Goal: Transaction & Acquisition: Purchase product/service

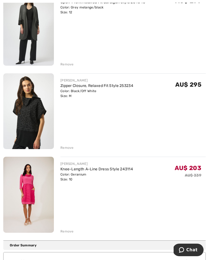
click at [67, 149] on div "Remove" at bounding box center [66, 147] width 13 height 5
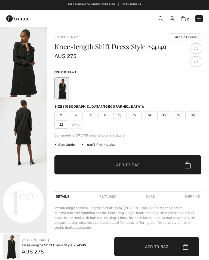
click at [127, 164] on span "Add to Bag" at bounding box center [127, 165] width 23 height 6
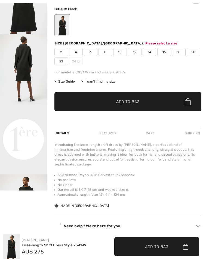
scroll to position [65, 0]
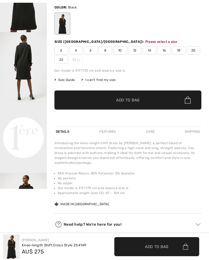
click at [135, 49] on span "12" at bounding box center [135, 50] width 14 height 8
click at [125, 99] on span "Add to Bag" at bounding box center [127, 100] width 23 height 6
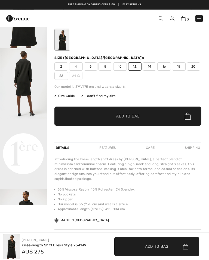
scroll to position [0, 0]
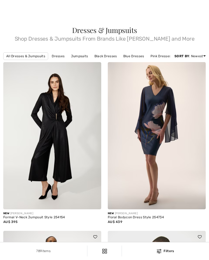
checkbox input "true"
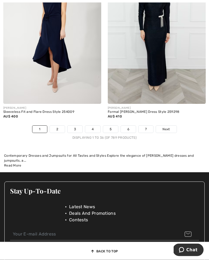
scroll to position [3174, 0]
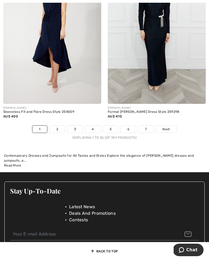
click at [56, 130] on link "2" at bounding box center [57, 128] width 15 height 7
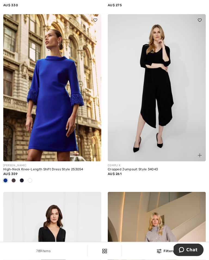
scroll to position [216, 0]
click at [190, 191] on div "COMPLI K Cropped Jumpsuit Style 34043 AU$ 261" at bounding box center [157, 176] width 98 height 30
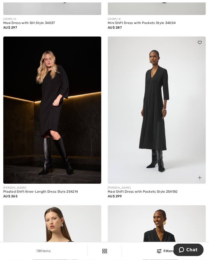
scroll to position [2376, 0]
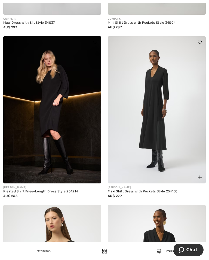
click at [45, 122] on img at bounding box center [52, 109] width 98 height 147
click at [46, 116] on img at bounding box center [52, 109] width 98 height 147
click at [46, 119] on img at bounding box center [52, 109] width 98 height 147
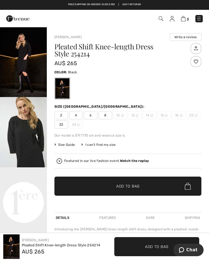
click at [27, 139] on img "2 / 5" at bounding box center [23, 132] width 47 height 70
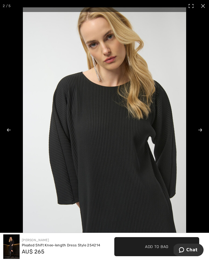
click at [151, 245] on span "Add to Bag" at bounding box center [156, 246] width 23 height 6
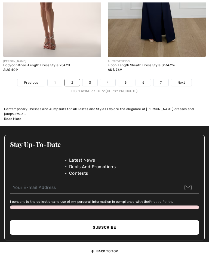
scroll to position [3175, 0]
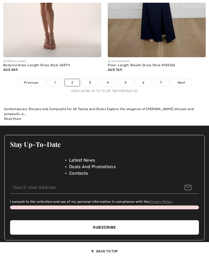
click at [88, 85] on link "3" at bounding box center [89, 82] width 15 height 7
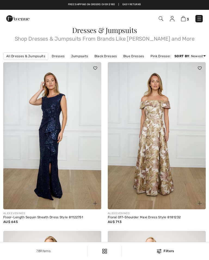
checkbox input "true"
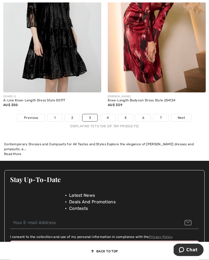
scroll to position [3149, 0]
click at [106, 119] on link "4" at bounding box center [107, 117] width 15 height 7
click at [108, 114] on link "4" at bounding box center [107, 117] width 15 height 7
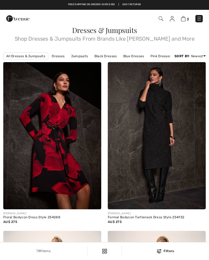
checkbox input "true"
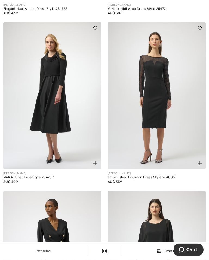
scroll to position [545, 0]
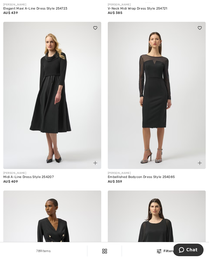
click at [44, 118] on img at bounding box center [52, 95] width 98 height 147
click at [46, 112] on img at bounding box center [52, 95] width 98 height 147
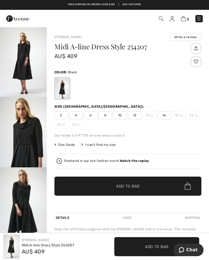
click at [62, 91] on div at bounding box center [62, 88] width 14 height 20
click at [25, 140] on img "2 / 5" at bounding box center [23, 132] width 47 height 70
click at [136, 116] on span "12" at bounding box center [135, 115] width 14 height 8
click at [127, 188] on span "Add to Bag" at bounding box center [127, 186] width 23 height 6
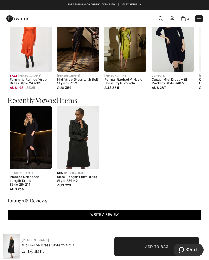
scroll to position [434, 0]
